Goal: Task Accomplishment & Management: Manage account settings

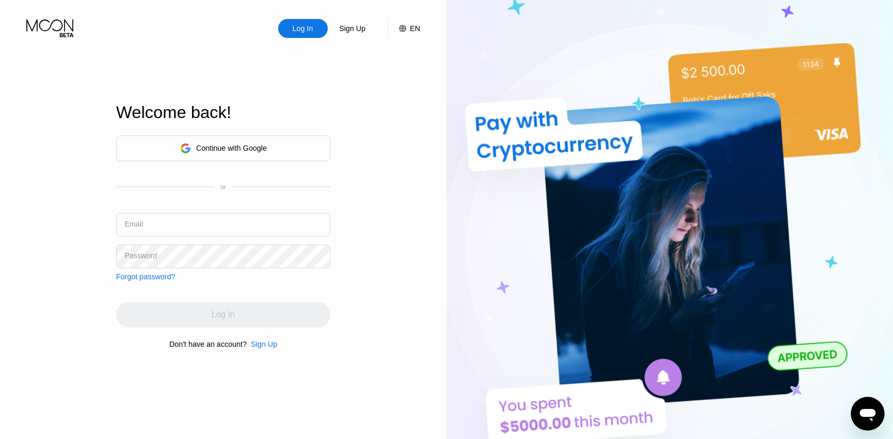
click at [221, 146] on div "Continue with Google" at bounding box center [231, 148] width 71 height 8
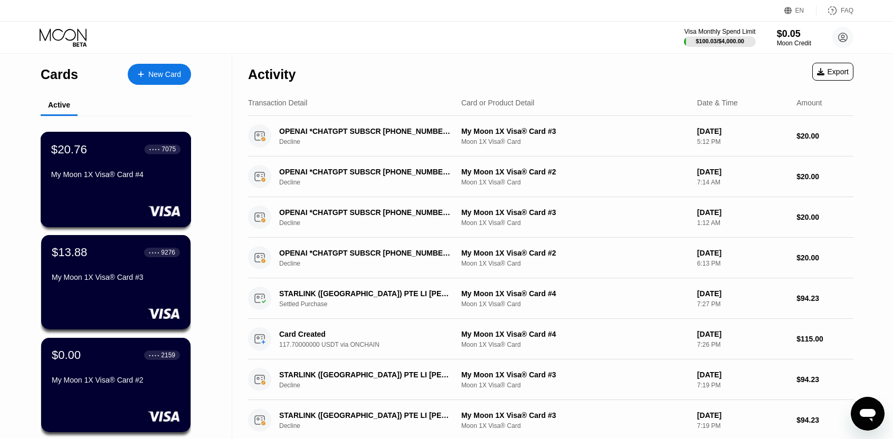
click at [83, 177] on div "My Moon 1X Visa® Card #4" at bounding box center [115, 174] width 129 height 8
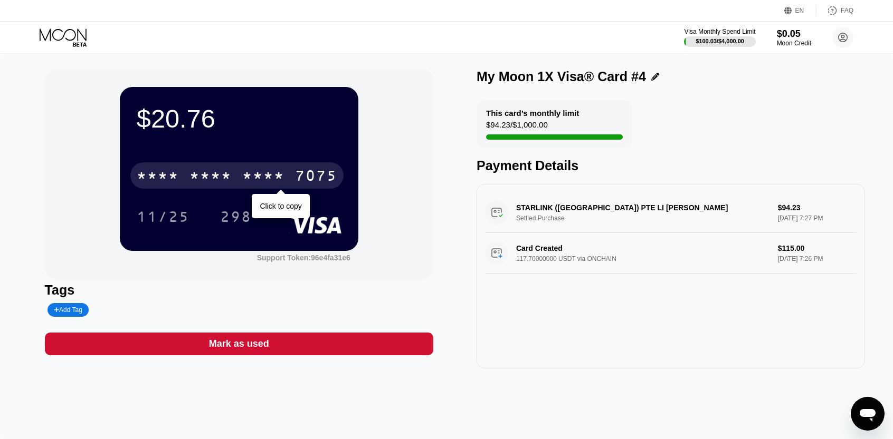
click at [246, 172] on div "* * * *" at bounding box center [263, 177] width 42 height 17
click at [224, 219] on div "298" at bounding box center [236, 218] width 32 height 17
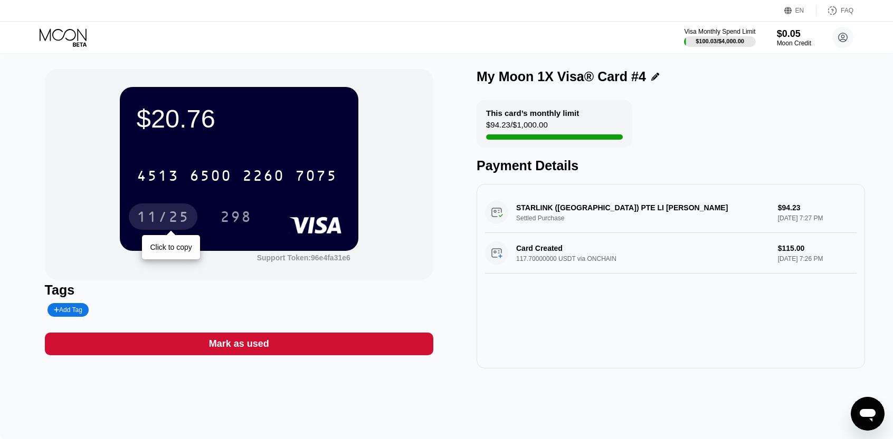
click at [159, 221] on div "11/25" at bounding box center [163, 218] width 53 height 17
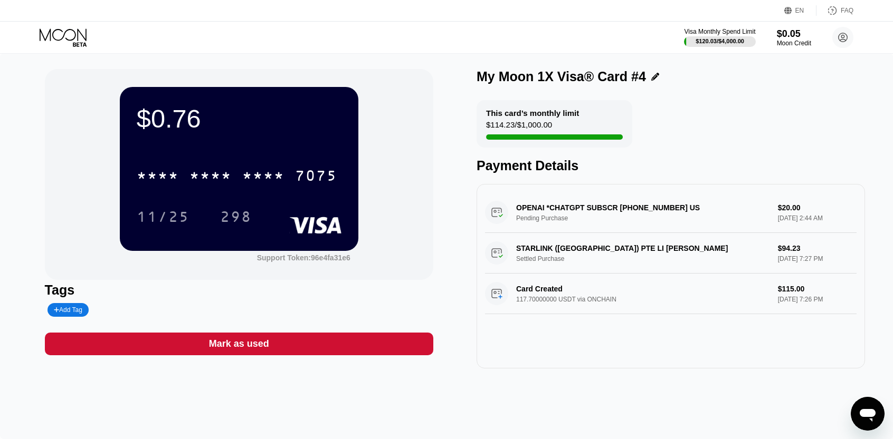
drag, startPoint x: 835, startPoint y: 306, endPoint x: 595, endPoint y: 229, distance: 252.1
click at [595, 229] on div "OPENAI *CHATGPT SUBSCR +14158799686 US Pending Purchase $20.00 Sep 26, 2025 2:4…" at bounding box center [670, 254] width 371 height 122
click at [69, 31] on icon at bounding box center [64, 37] width 49 height 18
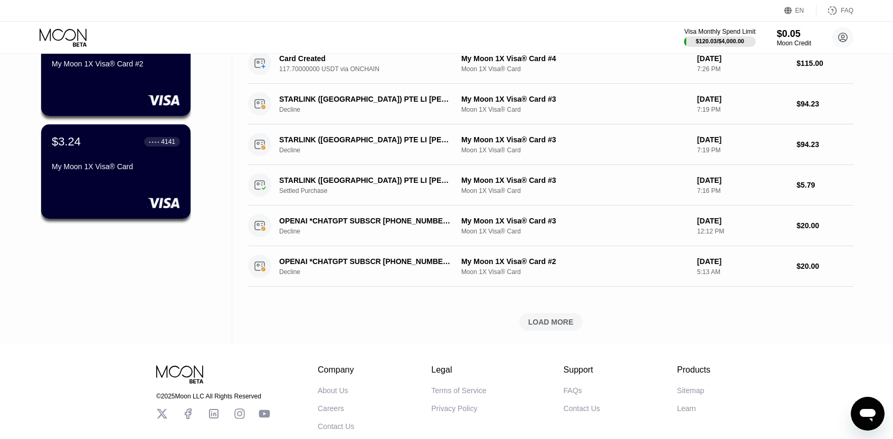
scroll to position [382, 0]
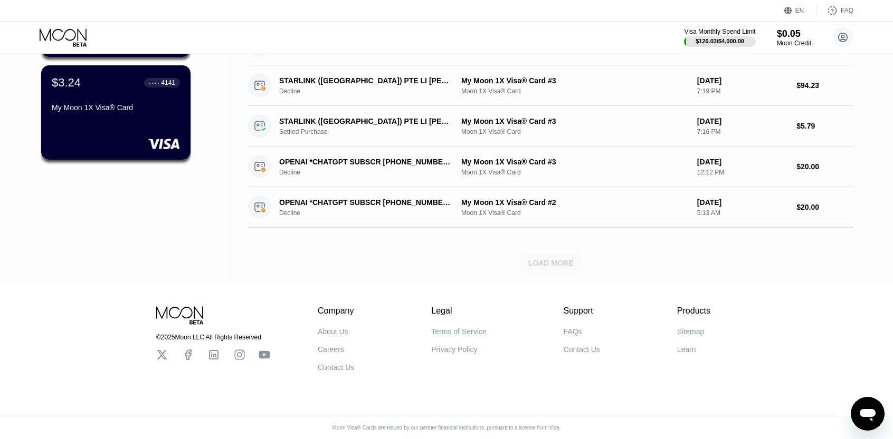
click at [554, 259] on div "LOAD MORE" at bounding box center [550, 263] width 45 height 9
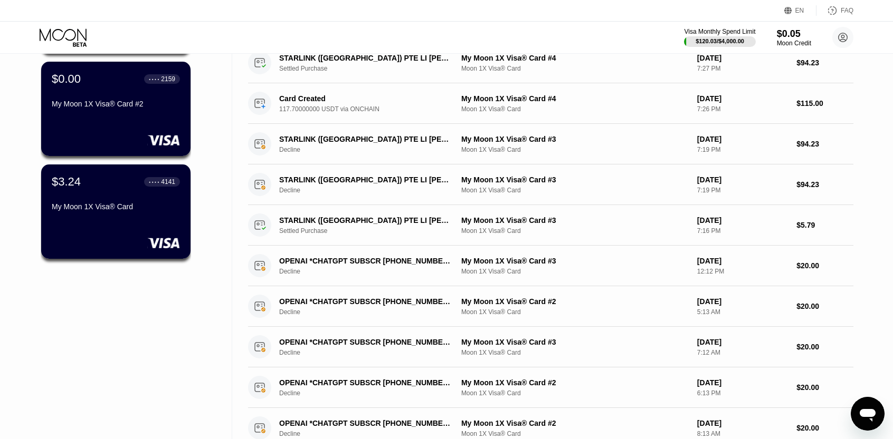
scroll to position [0, 0]
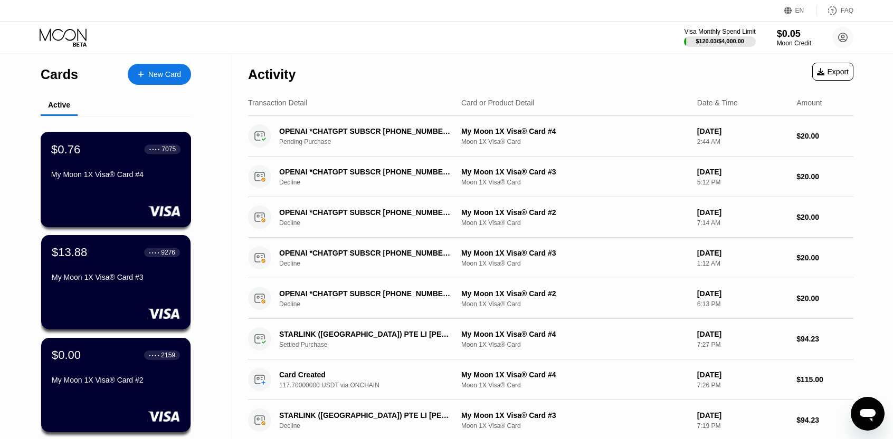
click at [105, 148] on div "$0.76 ● ● ● ● 7075" at bounding box center [115, 149] width 129 height 14
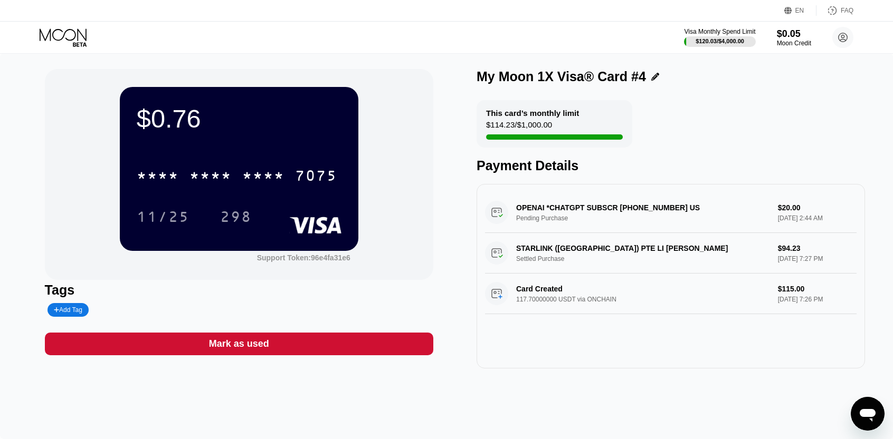
click at [247, 349] on div "Mark as used" at bounding box center [239, 344] width 60 height 12
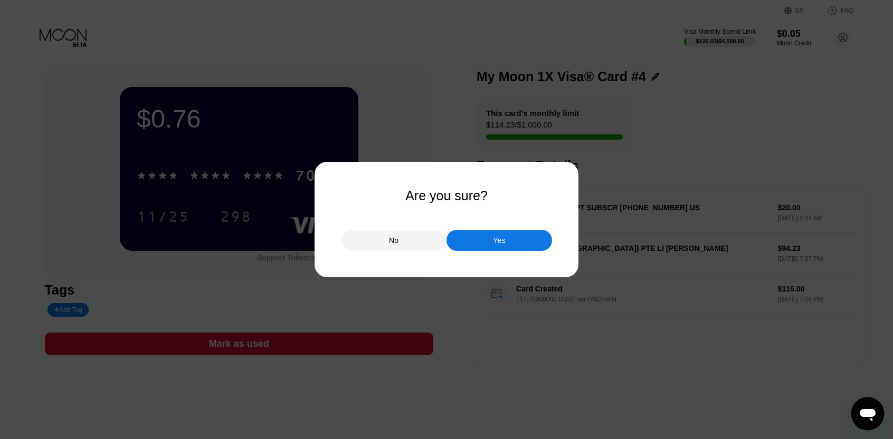
click at [492, 241] on div "Yes" at bounding box center [499, 240] width 106 height 21
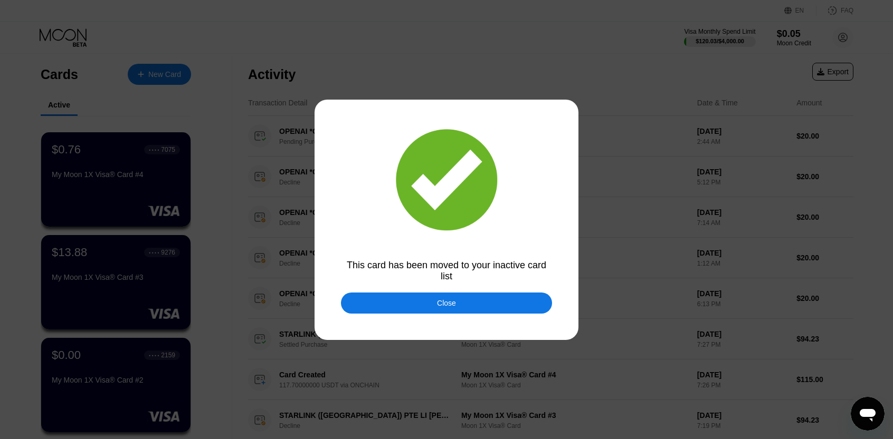
click at [73, 39] on div at bounding box center [450, 219] width 901 height 439
click at [399, 301] on div "Close" at bounding box center [446, 303] width 211 height 21
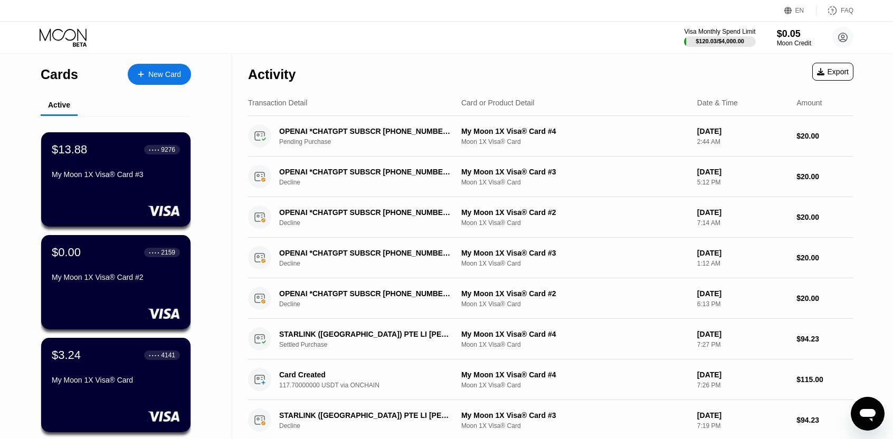
click at [118, 271] on div "$0.00 ● ● ● ● 2159 My Moon 1X Visa® Card #2" at bounding box center [116, 266] width 128 height 40
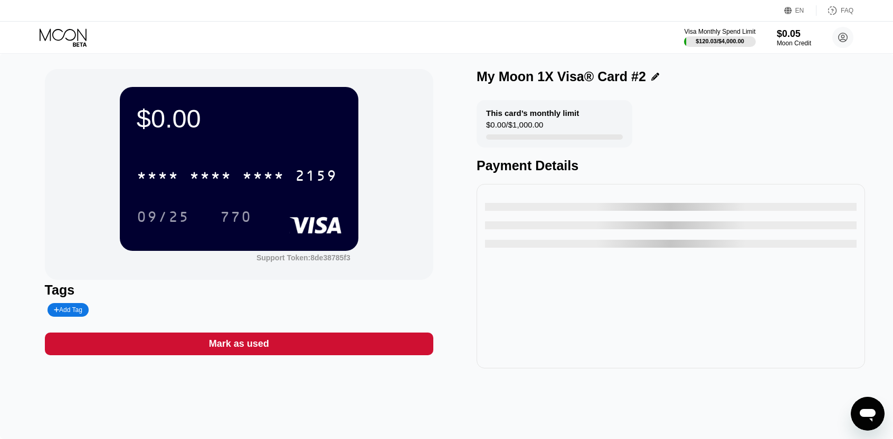
click at [243, 348] on div "Mark as used" at bounding box center [239, 344] width 60 height 12
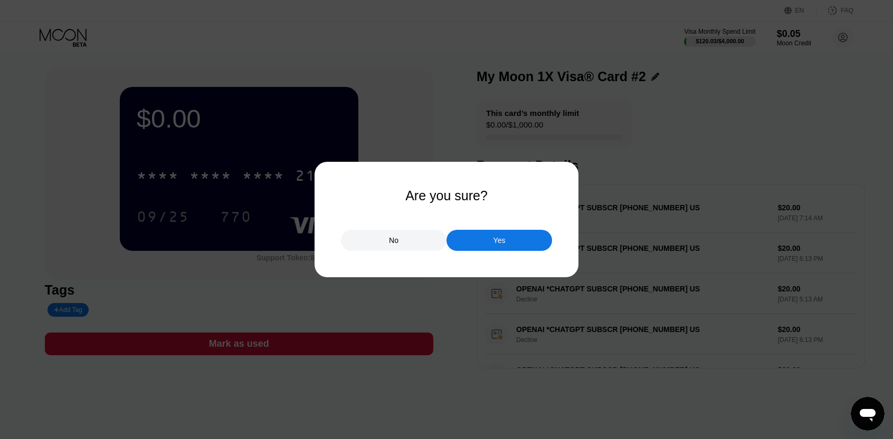
click at [491, 244] on div "Yes" at bounding box center [499, 240] width 106 height 21
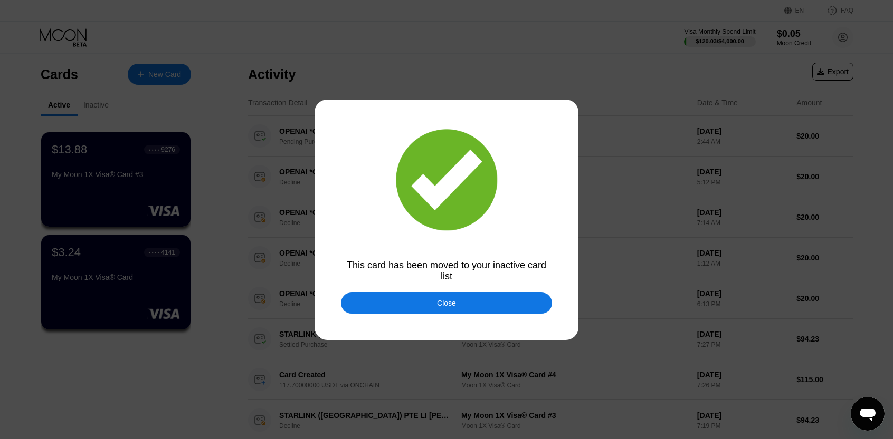
click at [457, 307] on div "Close" at bounding box center [446, 303] width 211 height 21
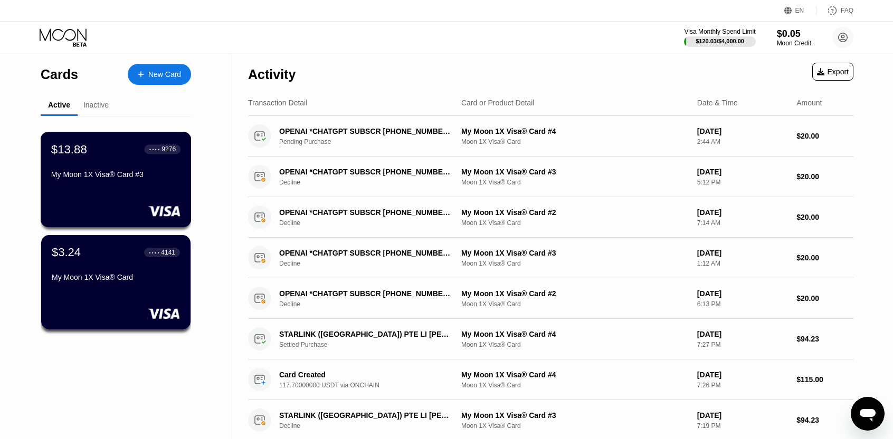
click at [87, 173] on div "My Moon 1X Visa® Card #3" at bounding box center [115, 174] width 129 height 8
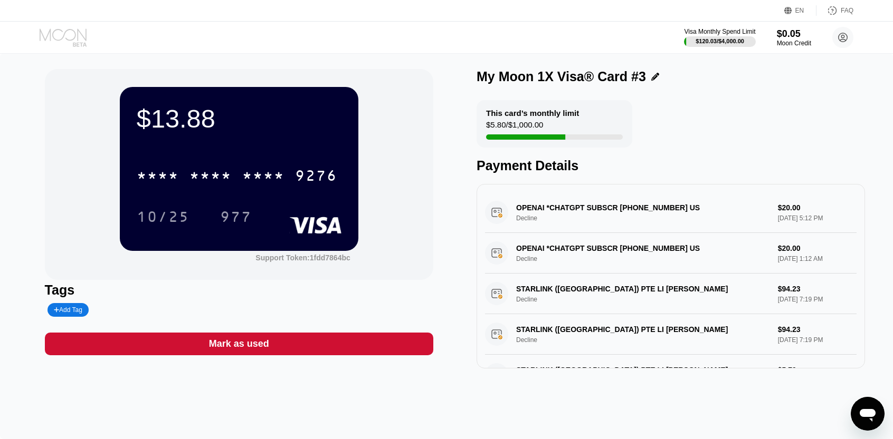
click at [69, 36] on icon at bounding box center [64, 37] width 49 height 18
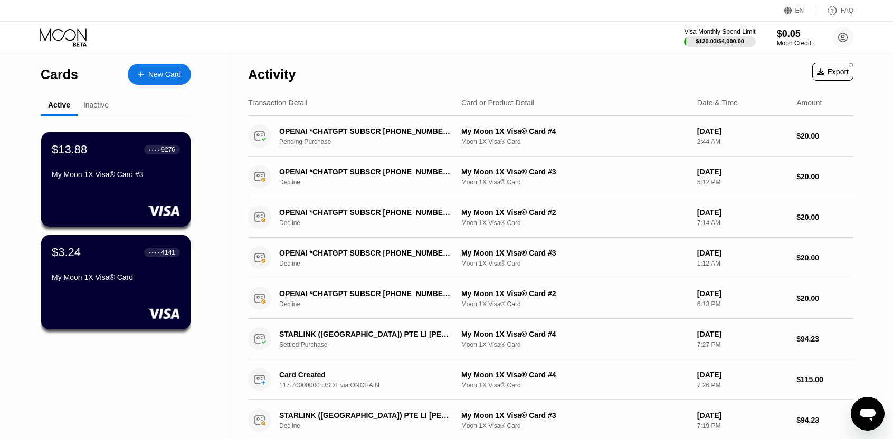
click at [104, 282] on div "My Moon 1X Visa® Card" at bounding box center [116, 277] width 128 height 8
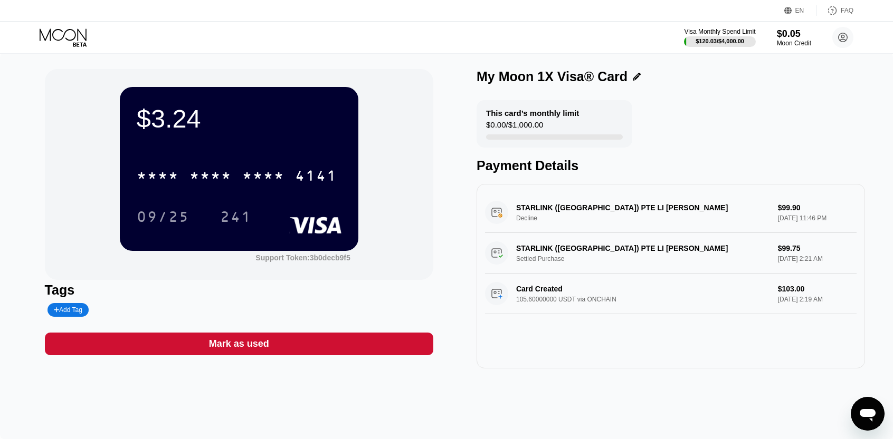
click at [58, 37] on icon at bounding box center [64, 37] width 49 height 18
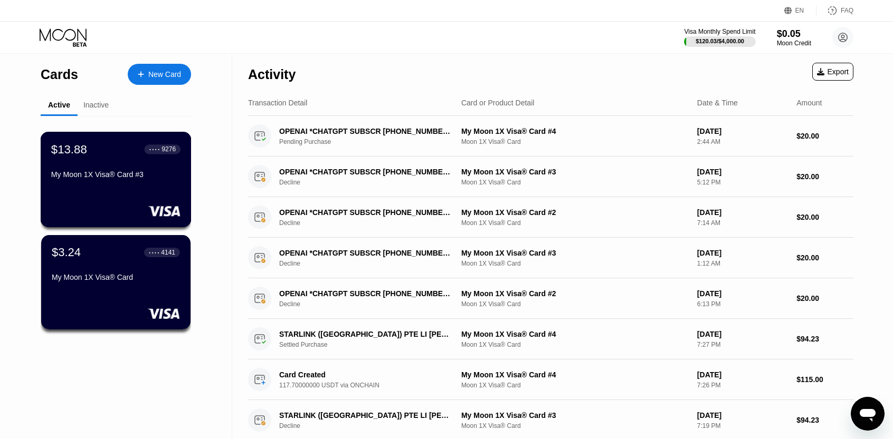
click at [89, 176] on div "My Moon 1X Visa® Card #3" at bounding box center [115, 174] width 129 height 8
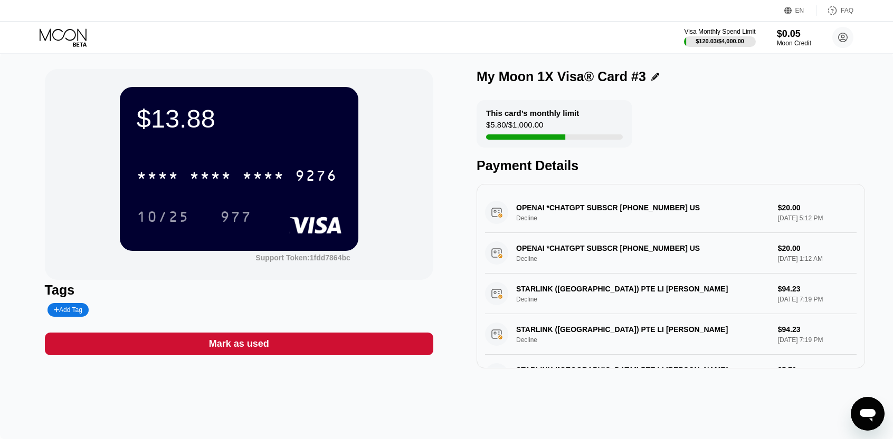
click at [68, 312] on div "Add Tag" at bounding box center [68, 310] width 28 height 7
click at [150, 313] on icon at bounding box center [153, 310] width 6 height 6
click at [335, 259] on div "Support Token: 1fdd7864bc" at bounding box center [302, 258] width 94 height 8
click at [58, 35] on icon at bounding box center [64, 37] width 49 height 18
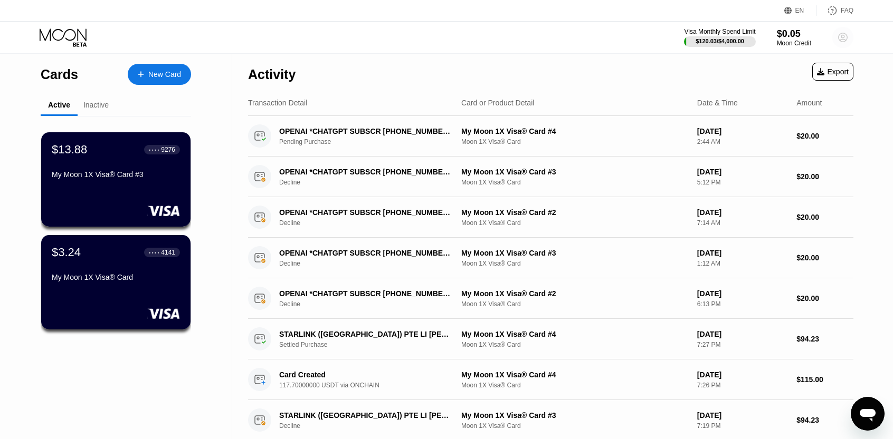
click at [844, 35] on circle at bounding box center [842, 37] width 21 height 21
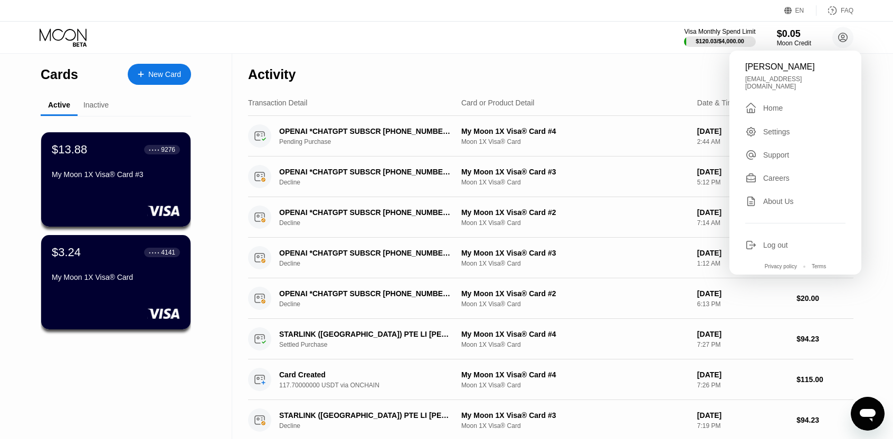
click at [381, 28] on div "Visa Monthly Spend Limit $120.03 / $4,000.00 $0.05 Moon Credit Suresh Sriskanda…" at bounding box center [446, 38] width 893 height 32
